Goal: Navigation & Orientation: Find specific page/section

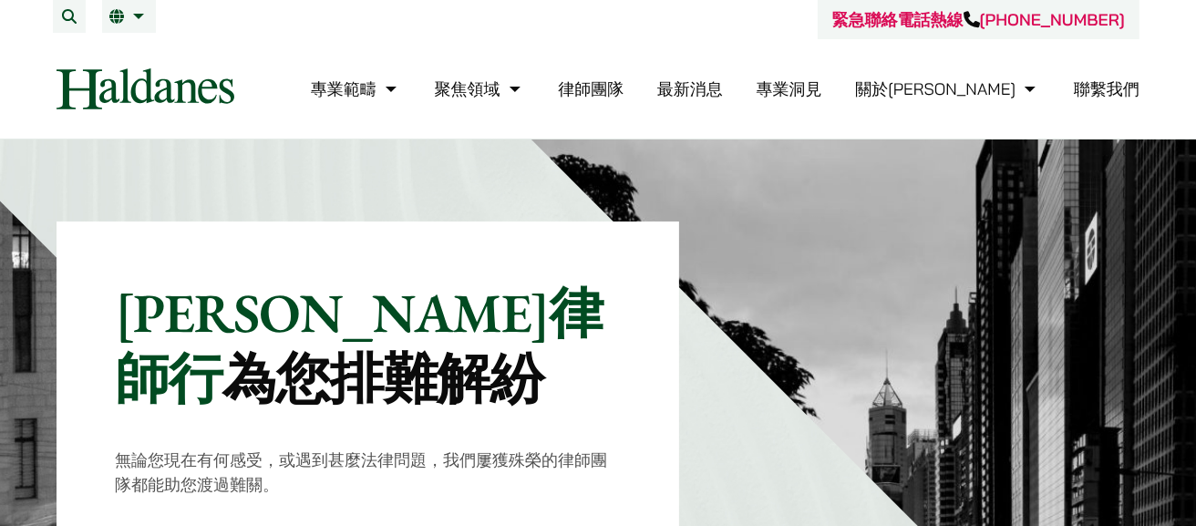
click at [624, 88] on link "律師團隊" at bounding box center [591, 88] width 66 height 21
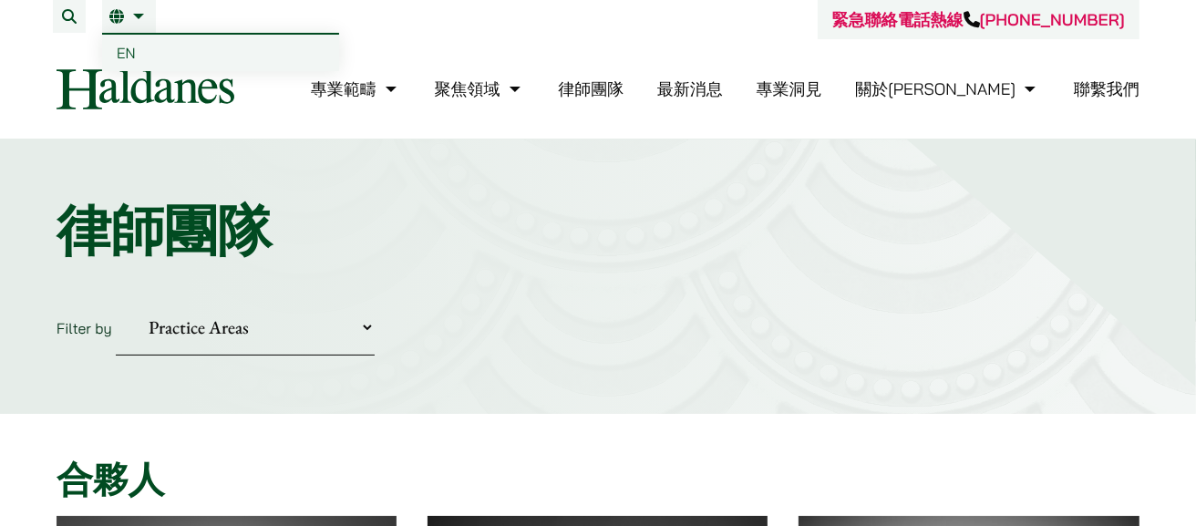
click at [135, 11] on link "繁" at bounding box center [128, 16] width 39 height 15
click at [138, 57] on link "EN" at bounding box center [220, 53] width 237 height 36
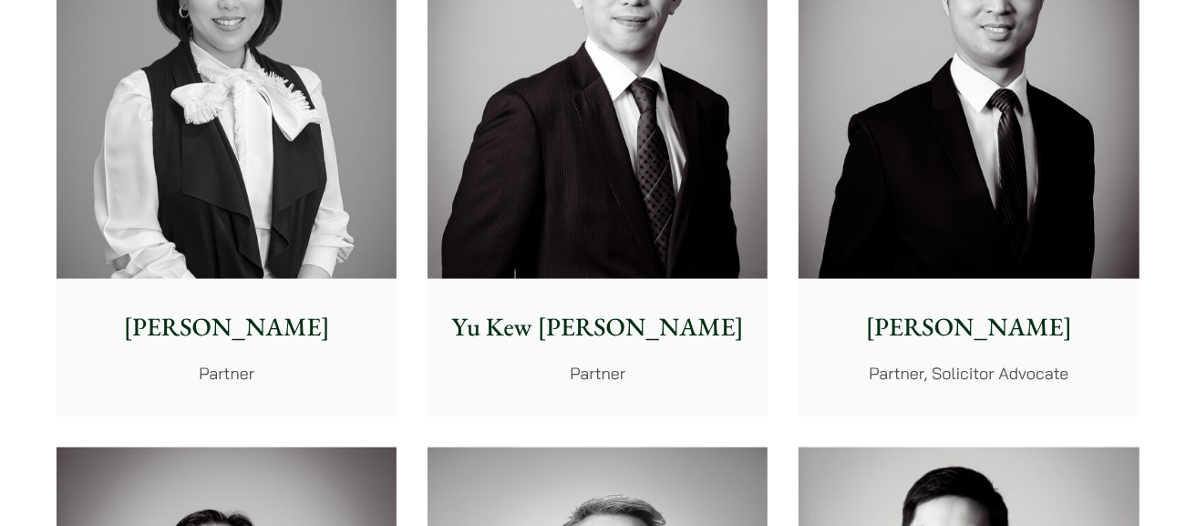
scroll to position [1914, 0]
